Goal: Task Accomplishment & Management: Use online tool/utility

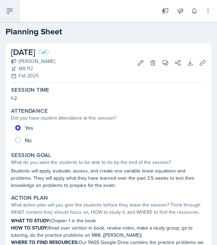
click at [4, 17] on button at bounding box center [10, 11] width 20 height 22
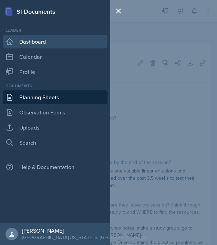
click at [31, 44] on link "Dashboard" at bounding box center [55, 42] width 105 height 14
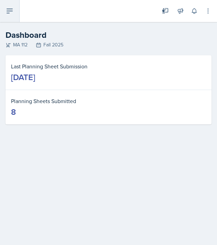
click at [10, 13] on icon at bounding box center [10, 11] width 8 height 8
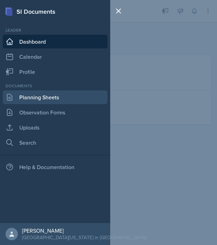
click at [44, 98] on link "Planning Sheets" at bounding box center [55, 98] width 105 height 14
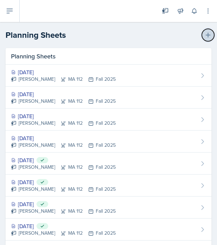
click at [205, 33] on icon at bounding box center [208, 35] width 7 height 7
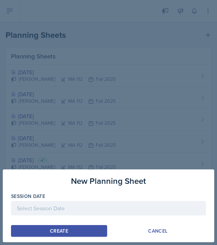
click at [124, 212] on div at bounding box center [108, 208] width 195 height 14
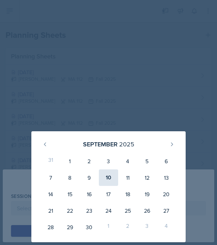
click at [108, 180] on div "10" at bounding box center [108, 178] width 19 height 17
type input "[DATE]"
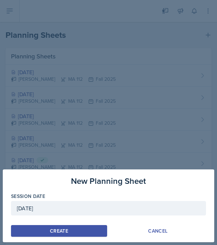
click at [83, 230] on button "Create" at bounding box center [59, 232] width 96 height 12
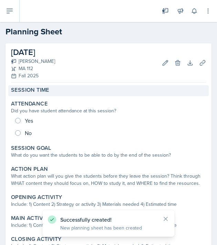
click at [42, 91] on label "Session Time" at bounding box center [30, 90] width 38 height 7
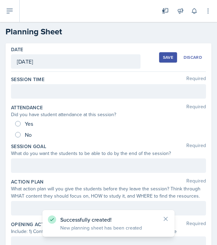
click at [36, 93] on div at bounding box center [108, 91] width 195 height 14
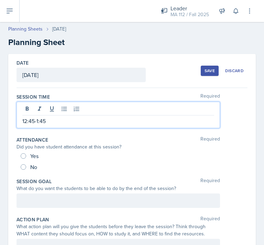
click at [39, 204] on div at bounding box center [119, 201] width 204 height 14
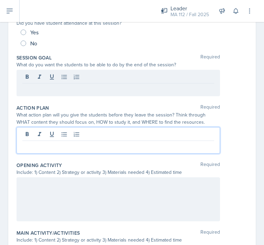
click at [36, 149] on p at bounding box center [118, 147] width 192 height 8
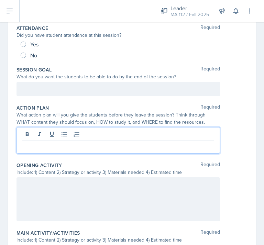
click at [34, 200] on div at bounding box center [119, 200] width 204 height 44
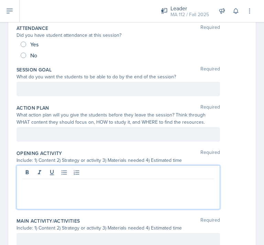
scroll to position [112, 0]
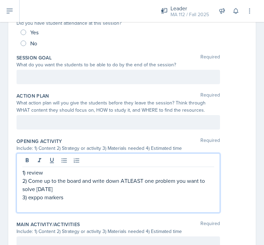
click at [38, 198] on p "3) exppo markers" at bounding box center [118, 197] width 192 height 8
click at [85, 200] on p "3) expo markers" at bounding box center [118, 197] width 192 height 8
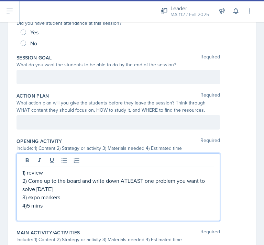
scroll to position [124, 0]
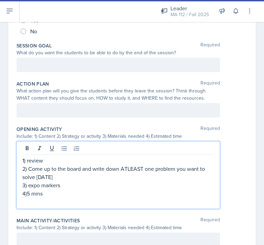
click at [70, 115] on p at bounding box center [118, 110] width 192 height 8
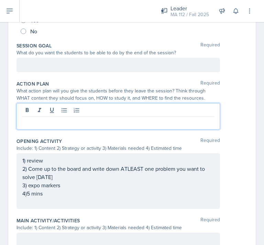
scroll to position [136, 0]
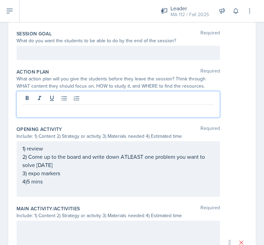
click at [66, 57] on p at bounding box center [118, 53] width 192 height 8
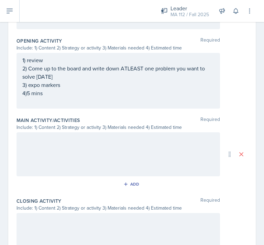
click at [73, 150] on div at bounding box center [119, 155] width 204 height 44
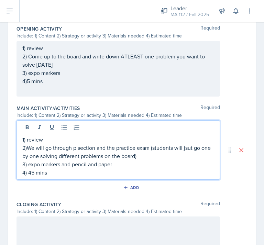
click at [115, 220] on div at bounding box center [119, 239] width 204 height 44
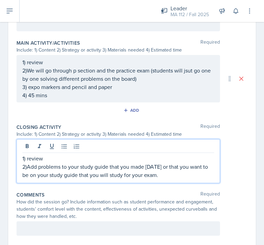
scroll to position [307, 0]
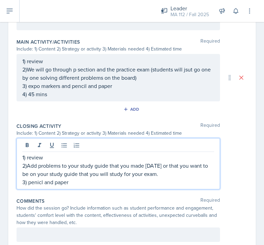
click at [40, 184] on p "3) penicl and paper" at bounding box center [118, 182] width 192 height 8
click at [42, 184] on p "3) penicl and paper" at bounding box center [118, 182] width 192 height 8
click at [108, 179] on p "3) pencil and paper" at bounding box center [118, 182] width 192 height 8
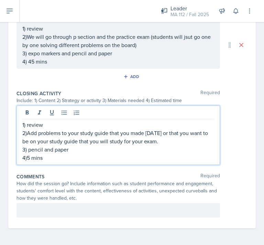
click at [75, 213] on p at bounding box center [118, 211] width 192 height 8
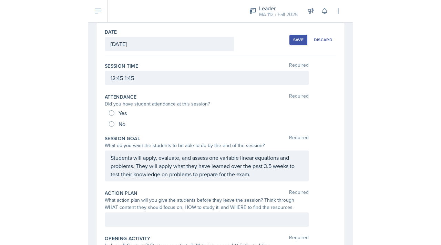
scroll to position [0, 0]
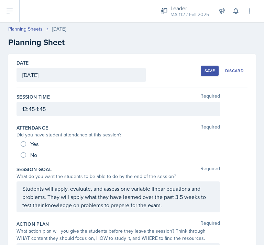
click at [205, 72] on div "Save" at bounding box center [210, 71] width 10 height 6
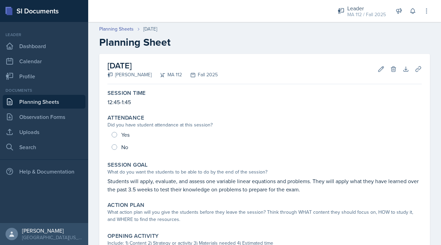
click at [58, 102] on link "Planning Sheets" at bounding box center [44, 102] width 83 height 14
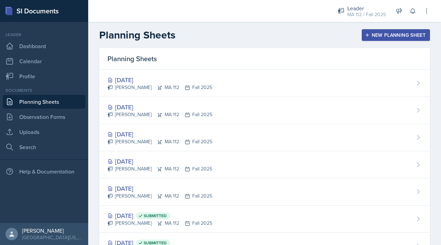
scroll to position [4, 0]
